Goal: Information Seeking & Learning: Learn about a topic

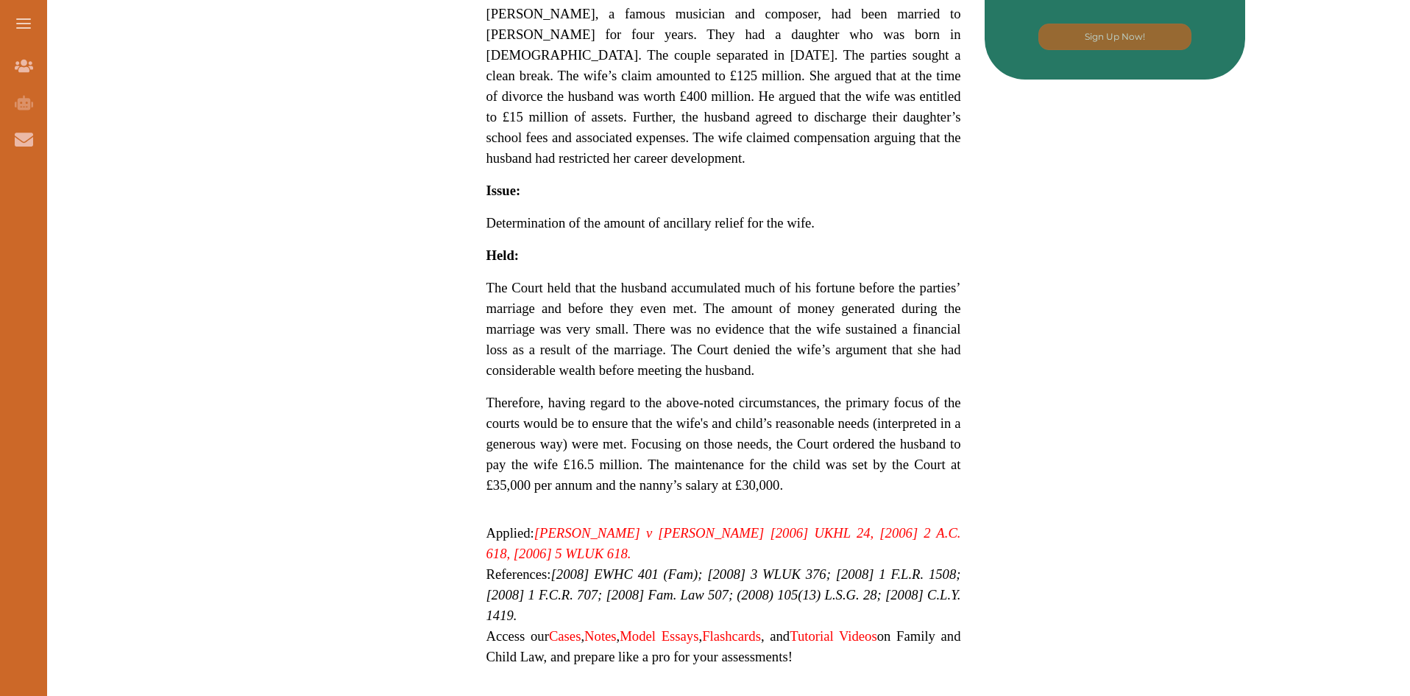
scroll to position [957, 0]
